Goal: Information Seeking & Learning: Learn about a topic

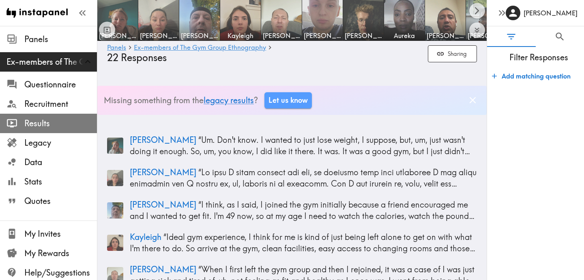
click at [51, 119] on span "Results" at bounding box center [60, 123] width 73 height 11
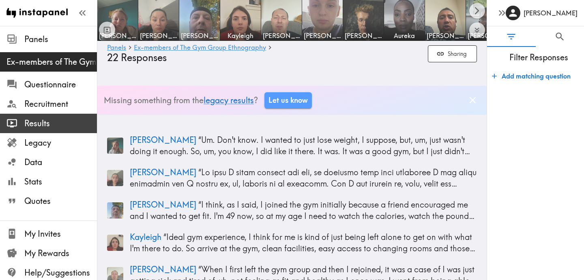
click at [51, 119] on span "Results" at bounding box center [60, 123] width 73 height 11
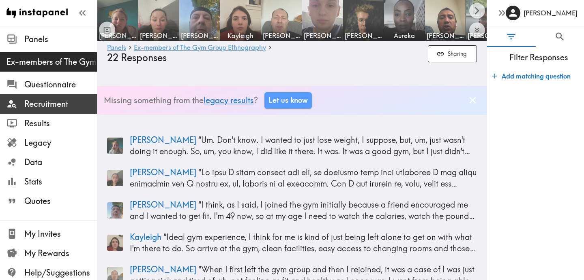
click at [47, 101] on span "Recruitment" at bounding box center [60, 103] width 73 height 11
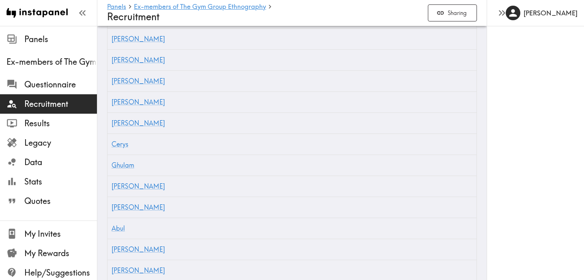
scroll to position [440, 0]
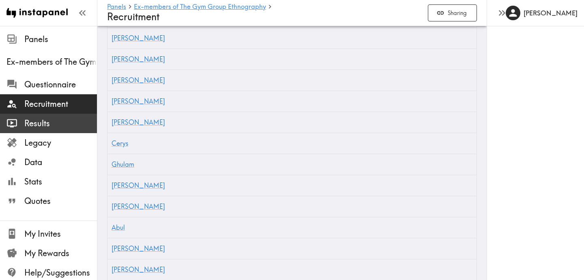
click at [36, 122] on span "Results" at bounding box center [60, 123] width 73 height 11
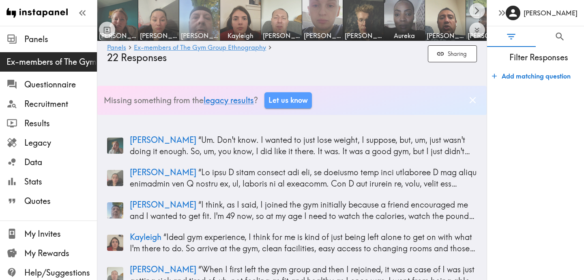
click at [208, 17] on img at bounding box center [199, 20] width 43 height 43
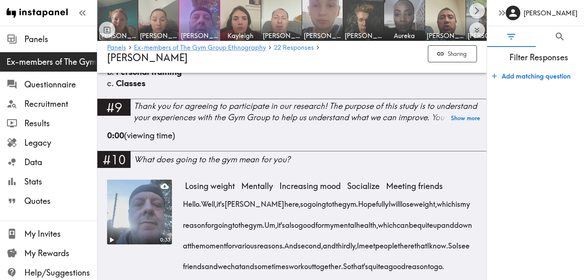
scroll to position [637, 0]
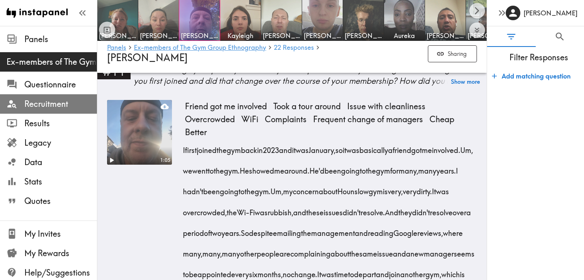
click at [51, 104] on span "Recruitment" at bounding box center [60, 103] width 73 height 11
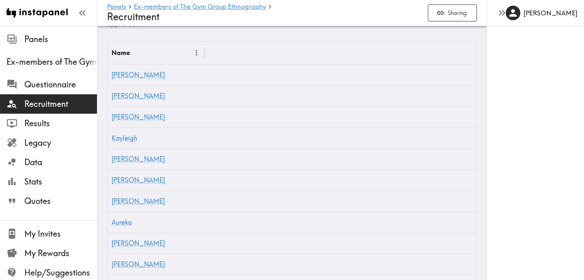
scroll to position [190, 0]
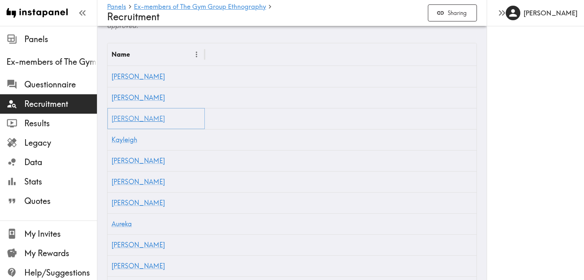
click at [126, 122] on link "[PERSON_NAME]" at bounding box center [137, 119] width 53 height 8
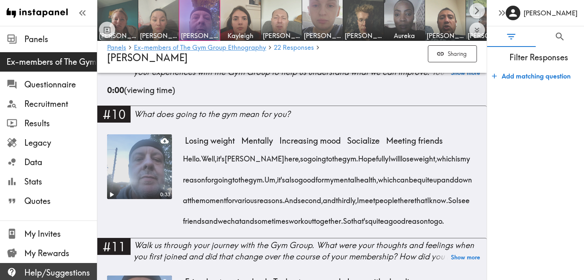
scroll to position [484, 0]
